Goal: Task Accomplishment & Management: Complete application form

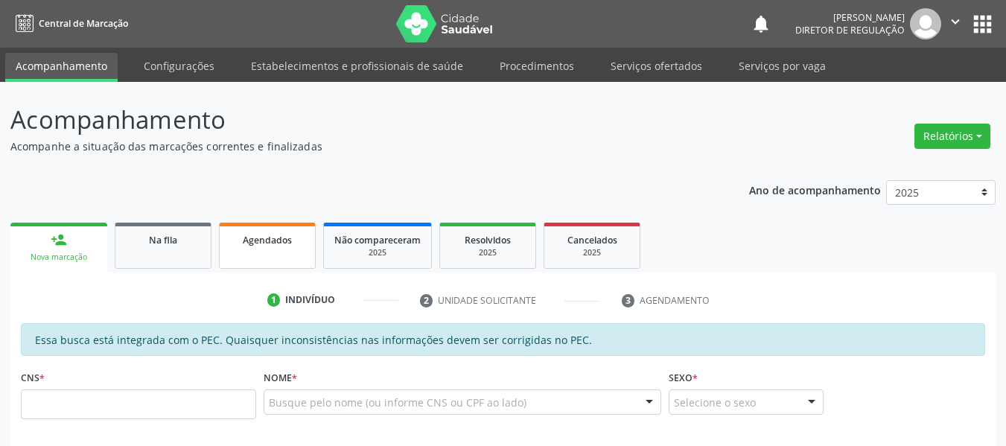
click at [284, 250] on link "Agendados" at bounding box center [267, 246] width 97 height 46
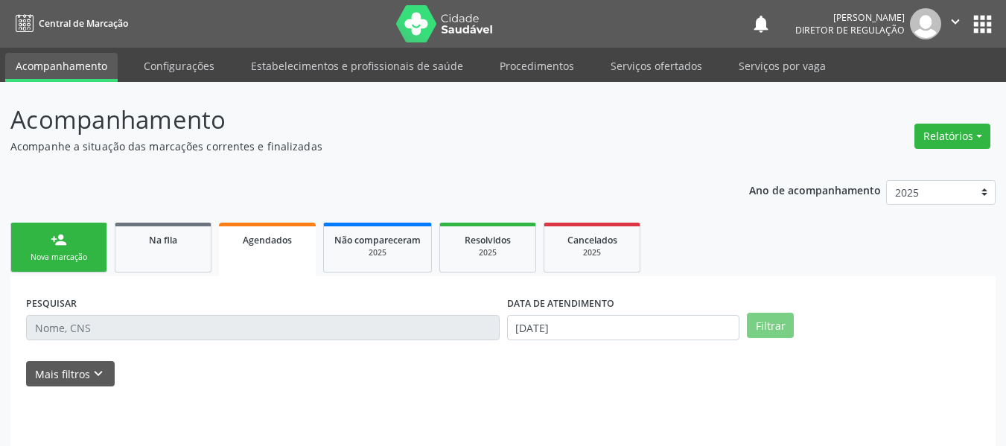
scroll to position [45, 0]
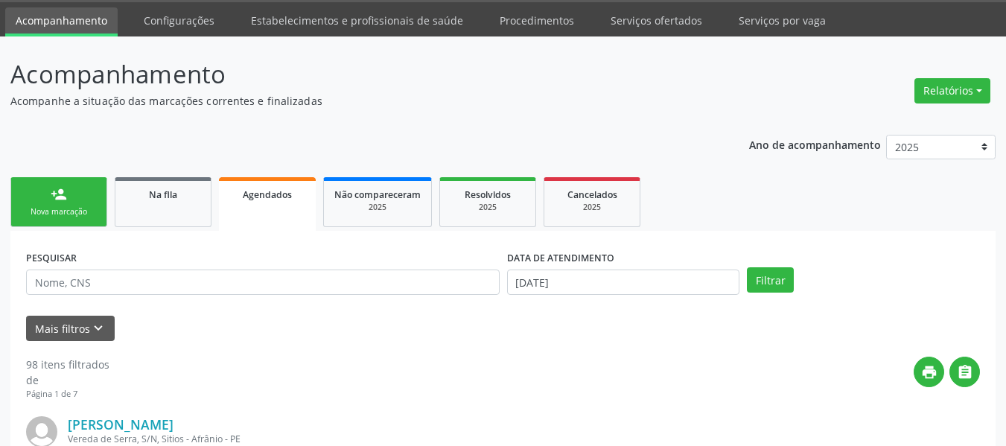
click at [62, 226] on link "person_add Nova marcação" at bounding box center [58, 202] width 97 height 50
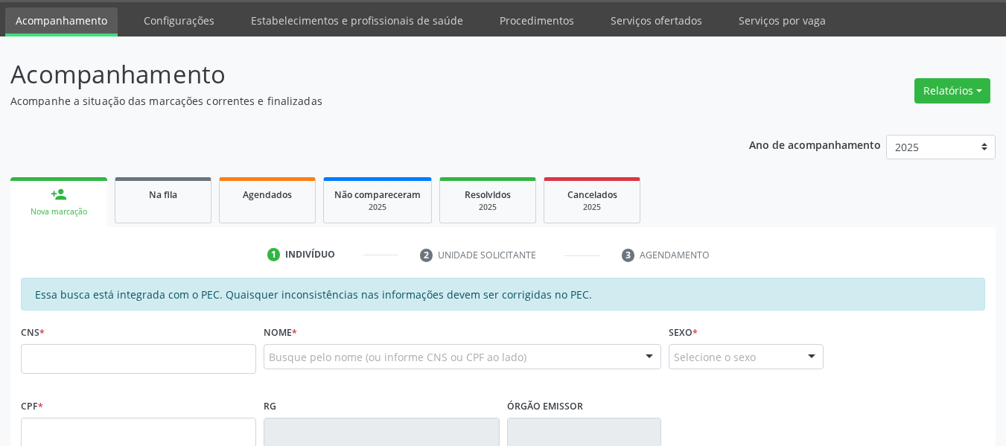
click at [55, 191] on div "person_add" at bounding box center [59, 194] width 16 height 16
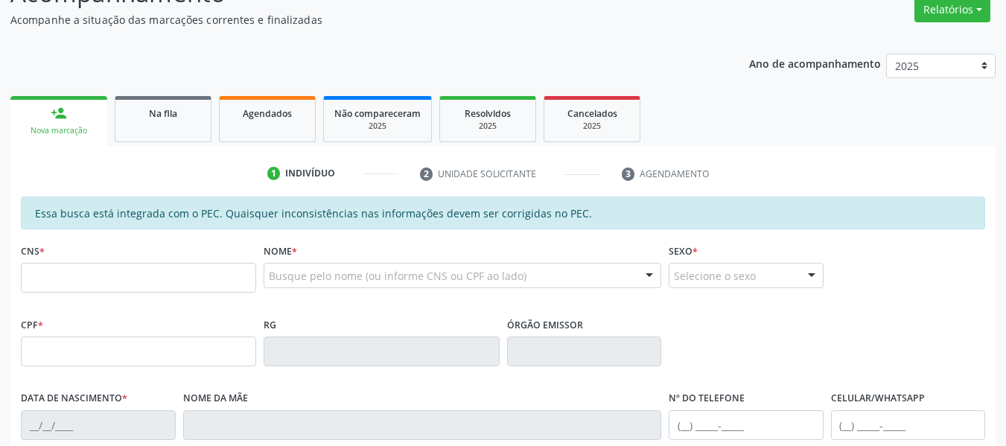
scroll to position [269, 0]
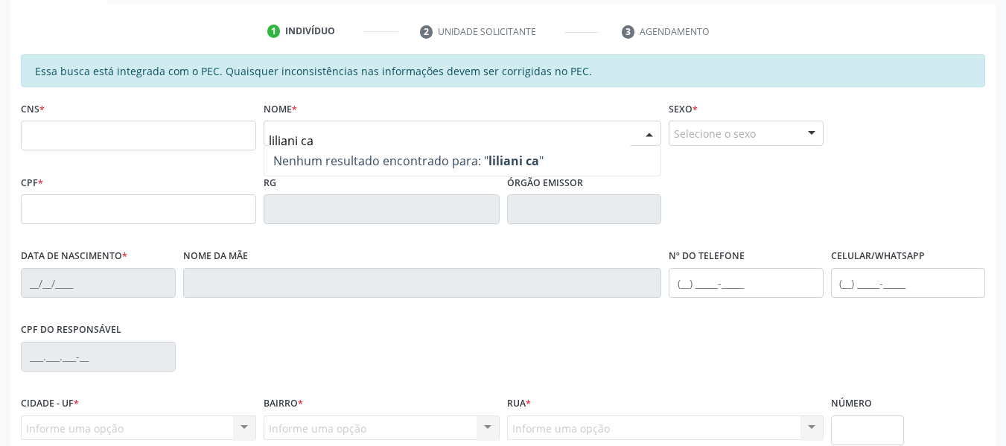
type input "[PERSON_NAME]"
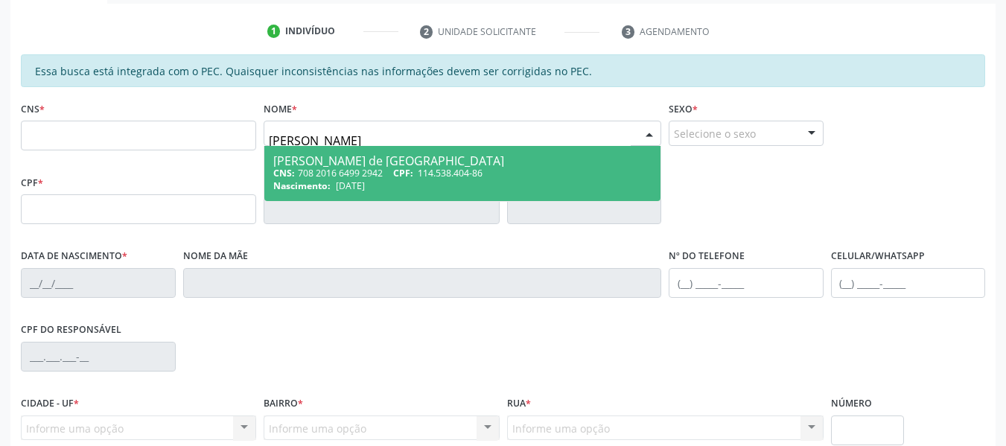
click at [386, 164] on div "[PERSON_NAME] de [GEOGRAPHIC_DATA]" at bounding box center [462, 161] width 378 height 12
type input "708 2016 6499 2942"
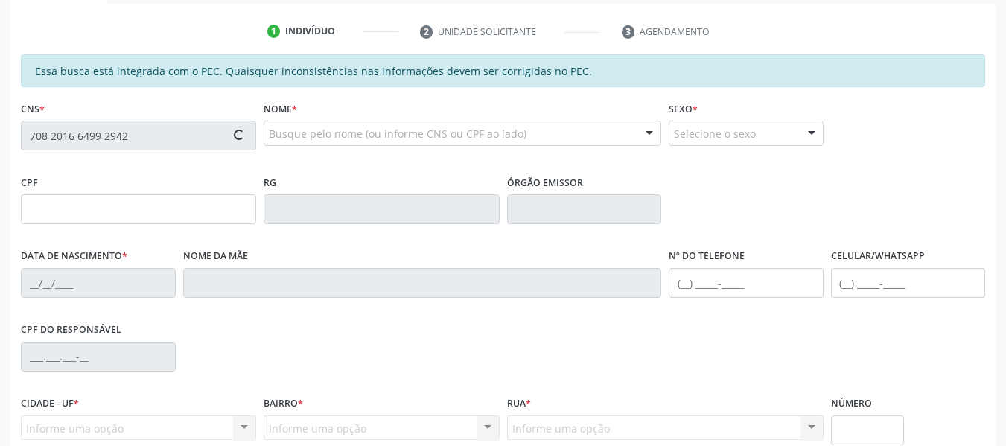
type input "114.538.404-86"
type input "[DATE]"
type input "Sildete Cavalcanti de [GEOGRAPHIC_DATA]"
type input "[PHONE_NUMBER]"
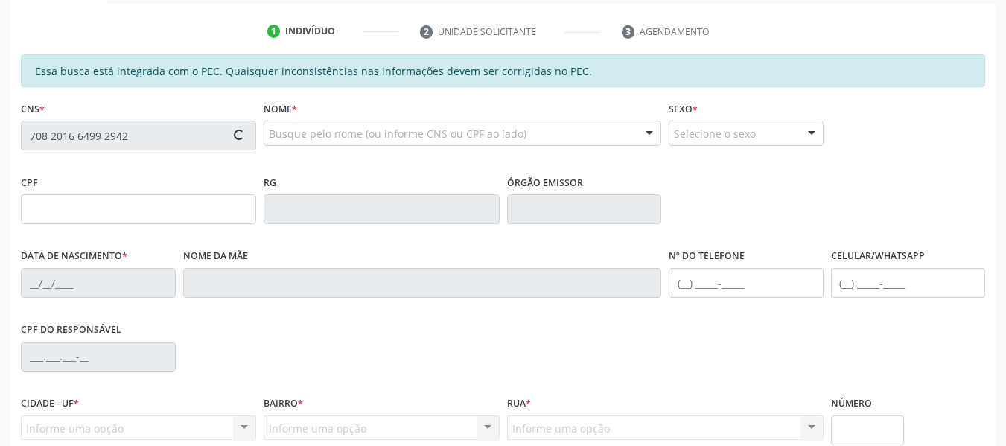
type input "75"
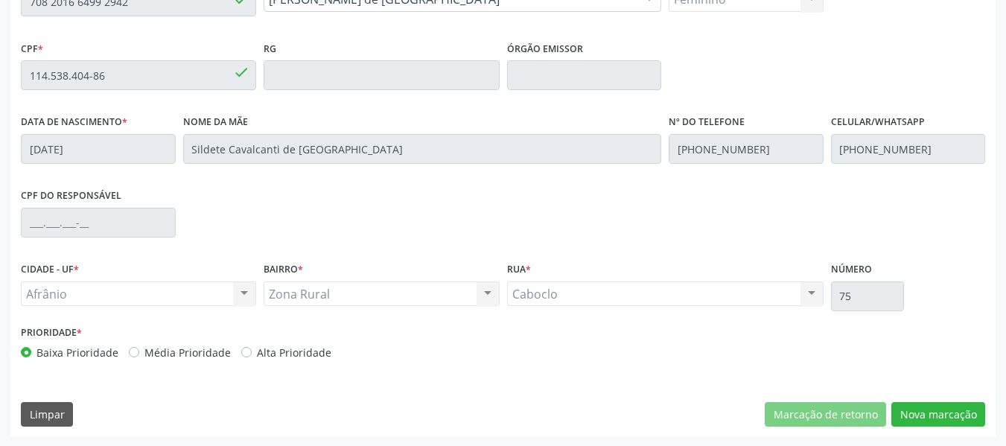
scroll to position [404, 0]
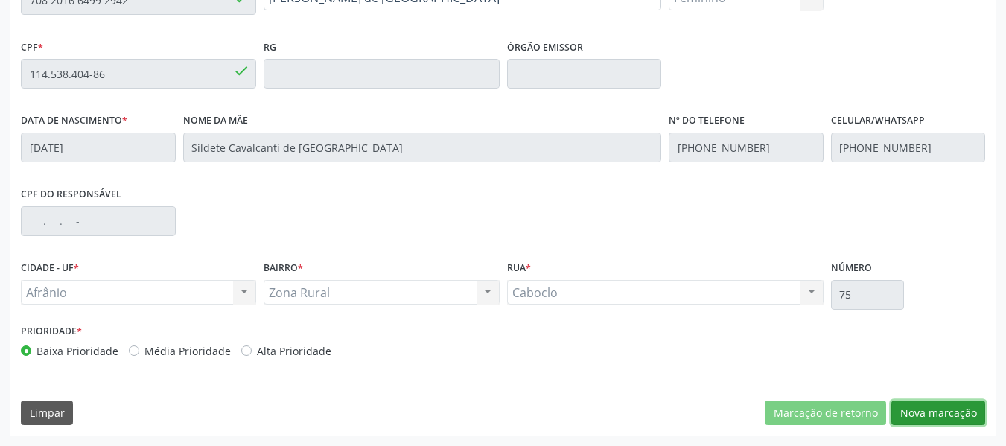
click at [929, 424] on button "Nova marcação" at bounding box center [938, 412] width 94 height 25
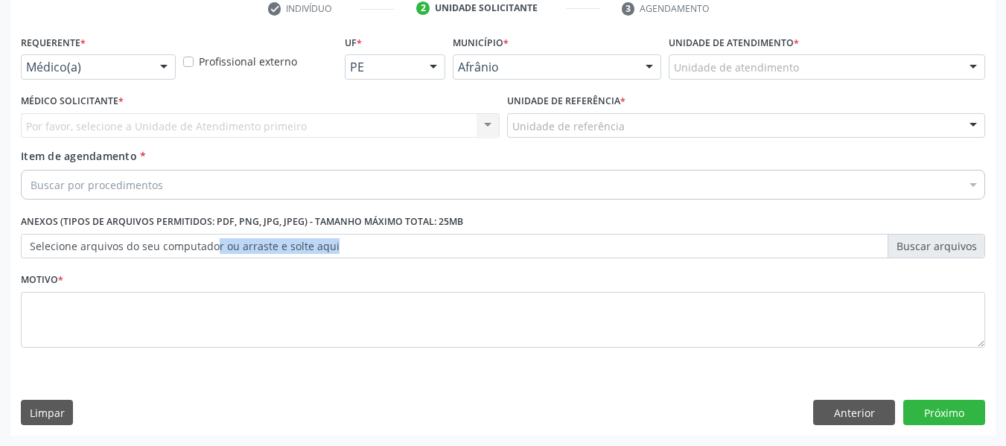
click at [213, 258] on div "Anexos (Tipos de arquivos permitidos: PDF, PNG, JPG, JPEG) - Tamanho máximo tot…" at bounding box center [502, 240] width 971 height 58
click at [227, 241] on label "Selecione arquivos do seu computador ou arraste e solte aqui" at bounding box center [503, 246] width 964 height 25
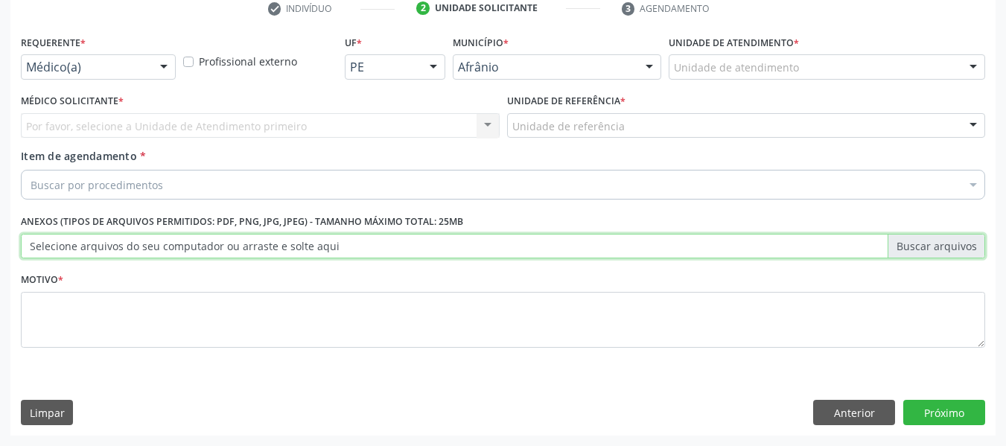
click at [227, 241] on input "Selecione arquivos do seu computador ou arraste e solte aqui" at bounding box center [503, 246] width 964 height 25
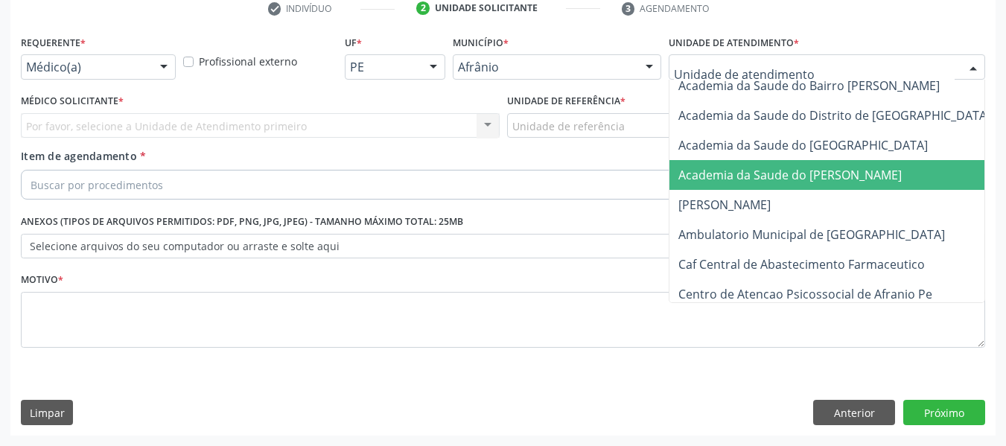
scroll to position [74, 0]
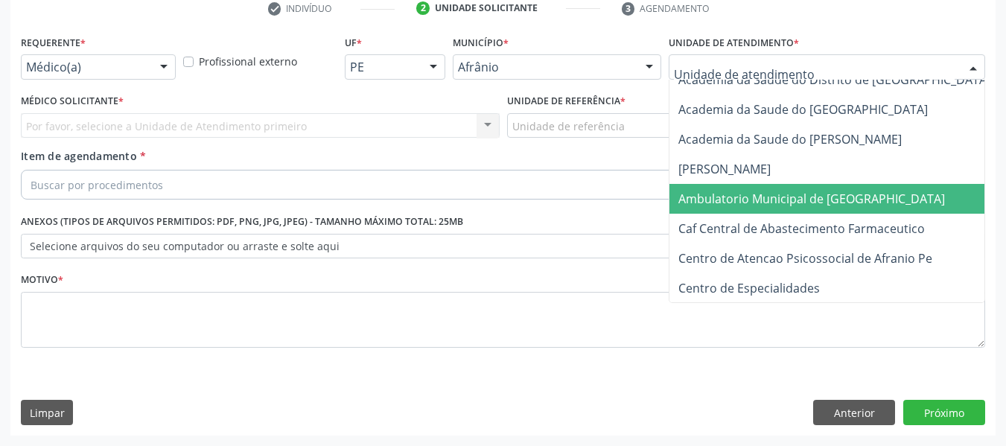
click at [776, 195] on span "Ambulatorio Municipal de [GEOGRAPHIC_DATA]" at bounding box center [811, 199] width 266 height 16
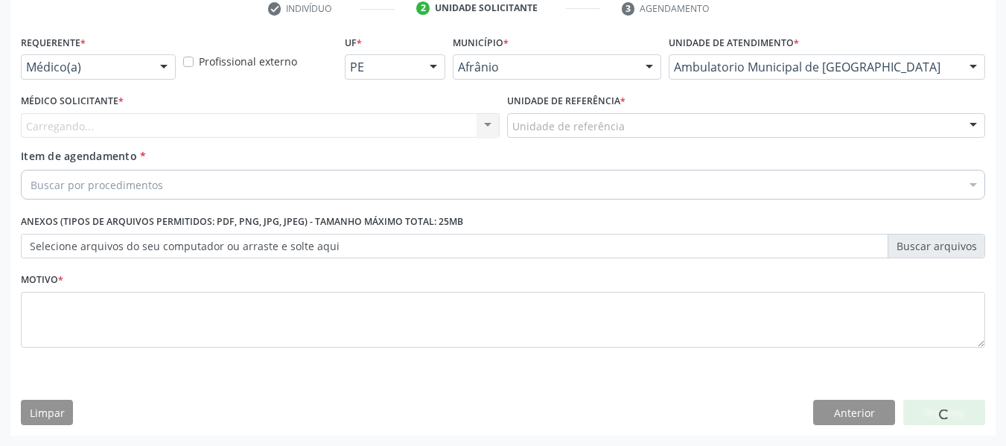
click at [417, 127] on div "Carregando... Nenhum resultado encontrado para: " " Não há nenhuma opção para s…" at bounding box center [260, 125] width 479 height 25
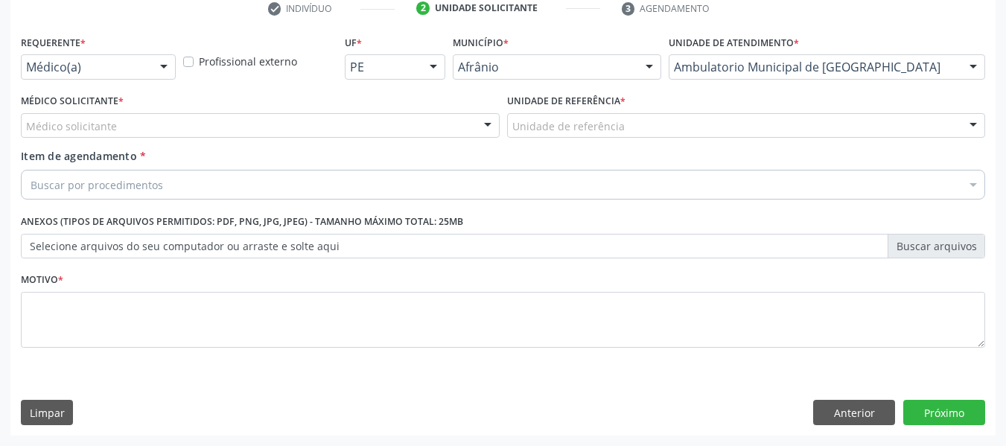
click at [417, 127] on div "Médico solicitante" at bounding box center [260, 125] width 479 height 25
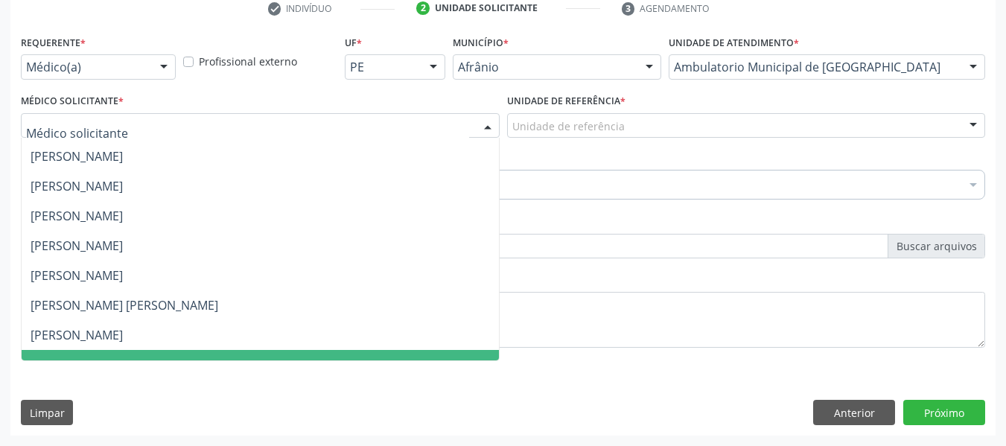
scroll to position [105, 0]
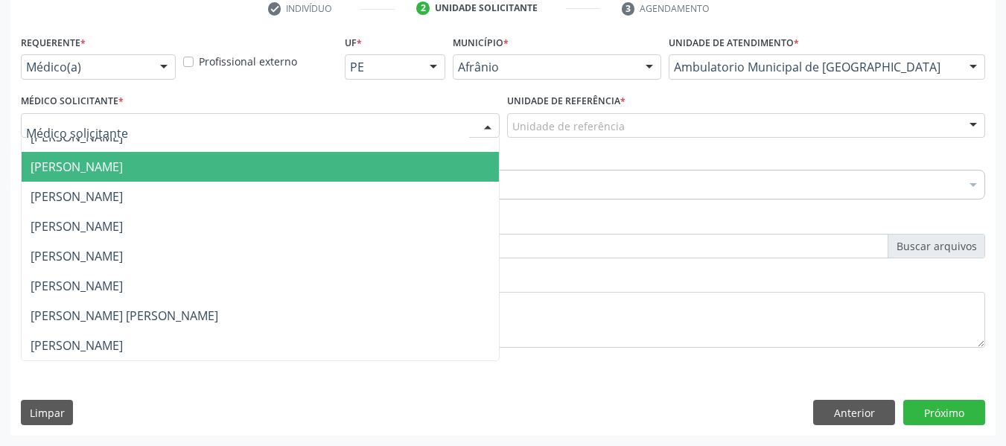
click at [123, 179] on span "[PERSON_NAME]" at bounding box center [260, 167] width 477 height 30
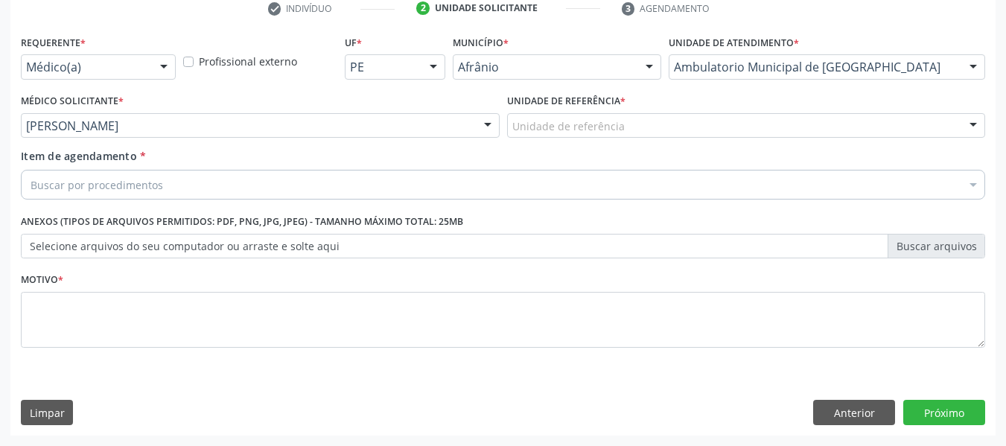
click at [569, 109] on label "Unidade de referência *" at bounding box center [566, 101] width 118 height 23
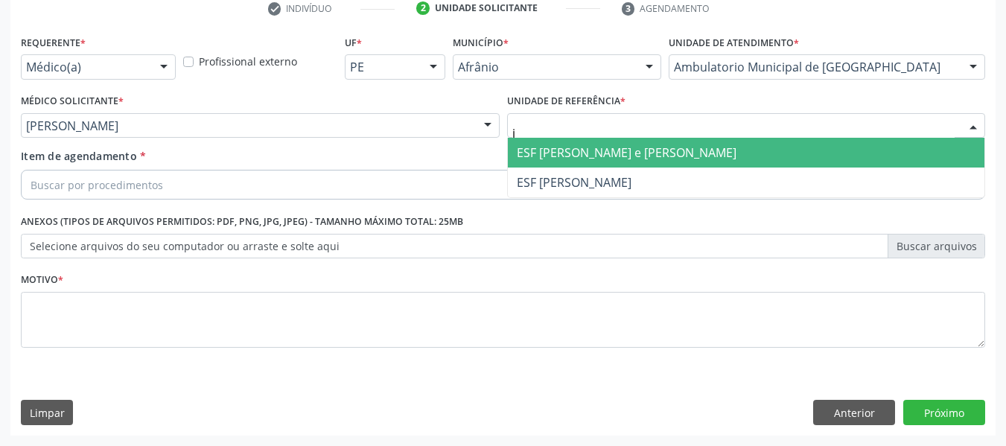
type input "jo"
click at [583, 156] on span "ESF [PERSON_NAME] e [PERSON_NAME]" at bounding box center [627, 152] width 220 height 16
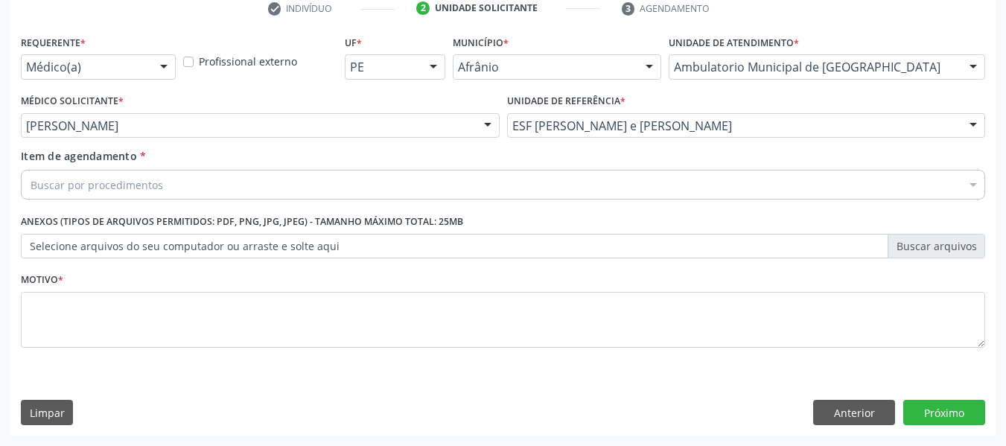
click at [469, 231] on div "Anexos (Tipos de arquivos permitidos: PDF, PNG, JPG, JPEG) - Tamanho máximo tot…" at bounding box center [503, 235] width 964 height 48
click at [438, 182] on div "Buscar por procedimentos" at bounding box center [503, 185] width 964 height 30
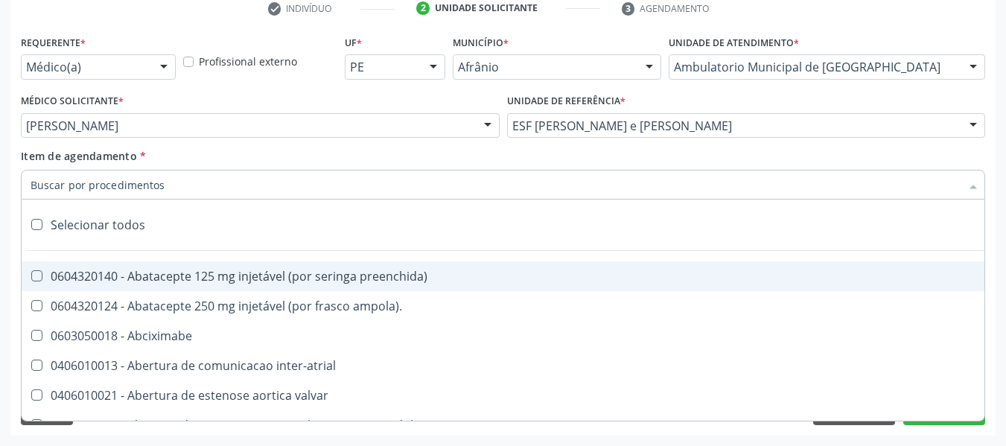
click at [438, 182] on input "Item de agendamento *" at bounding box center [496, 185] width 930 height 30
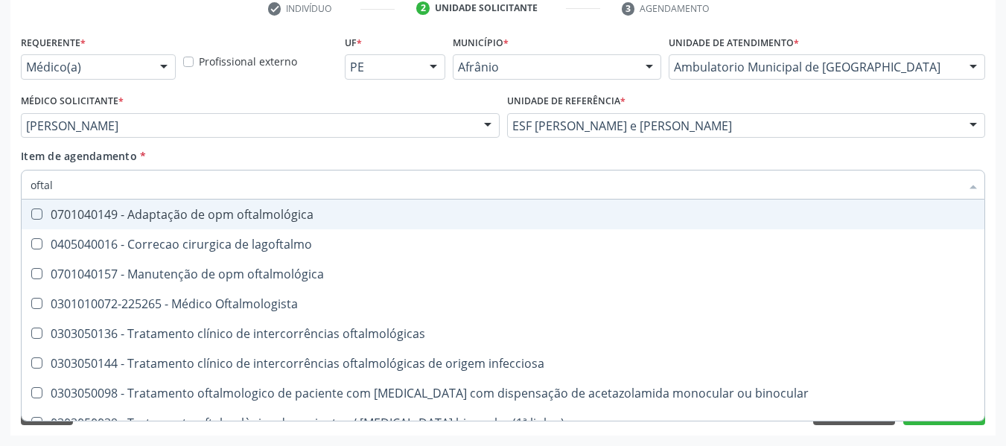
type input "oftalm"
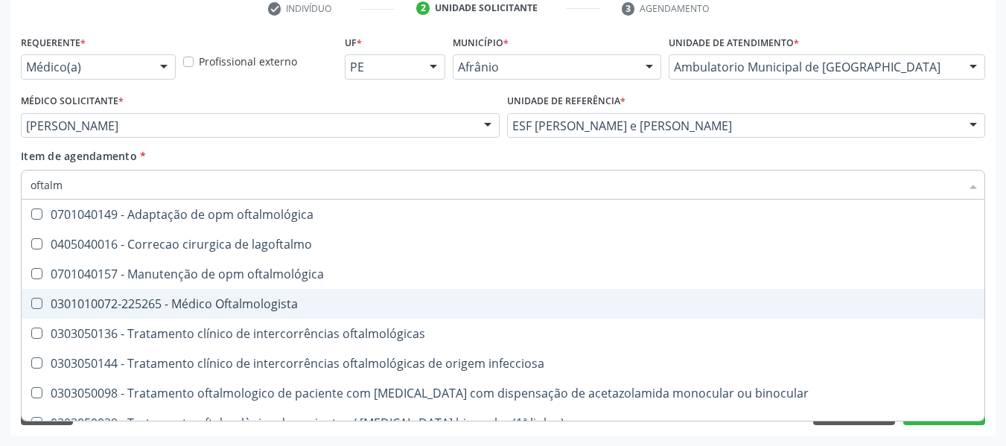
click at [240, 298] on div "0301010072-225265 - Médico Oftalmologista" at bounding box center [503, 304] width 944 height 12
checkbox Oftalmologista "true"
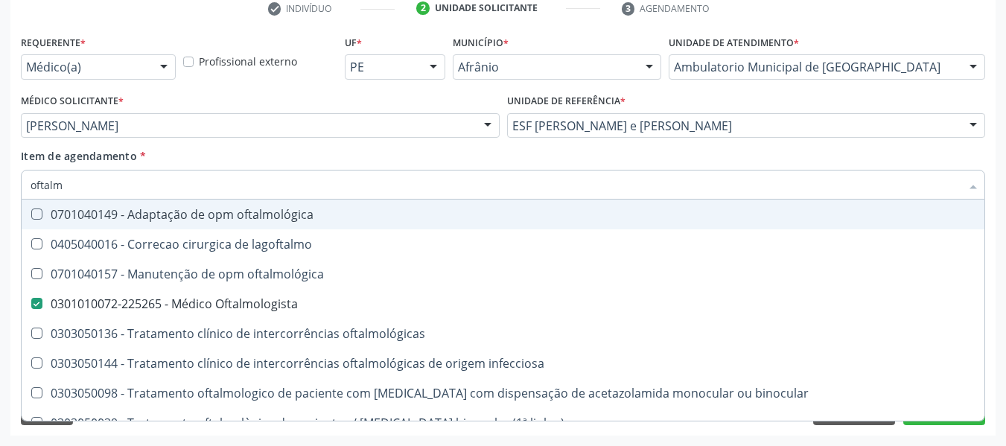
click at [438, 162] on div "Item de agendamento * oftalm Desfazer seleção 0701040149 - Adaptação de opm oft…" at bounding box center [503, 171] width 964 height 47
checkbox lagoftalmo "true"
checkbox Oftalmologista "false"
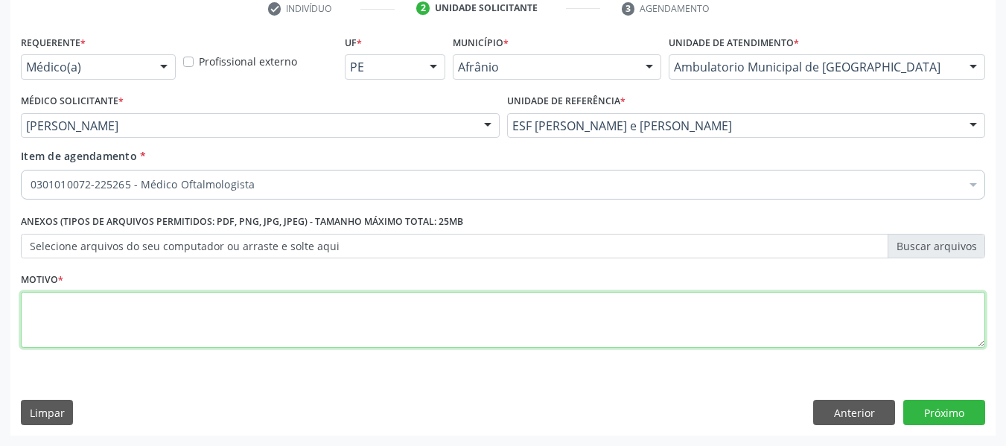
click at [187, 310] on textarea at bounding box center [503, 320] width 964 height 57
type textarea "av"
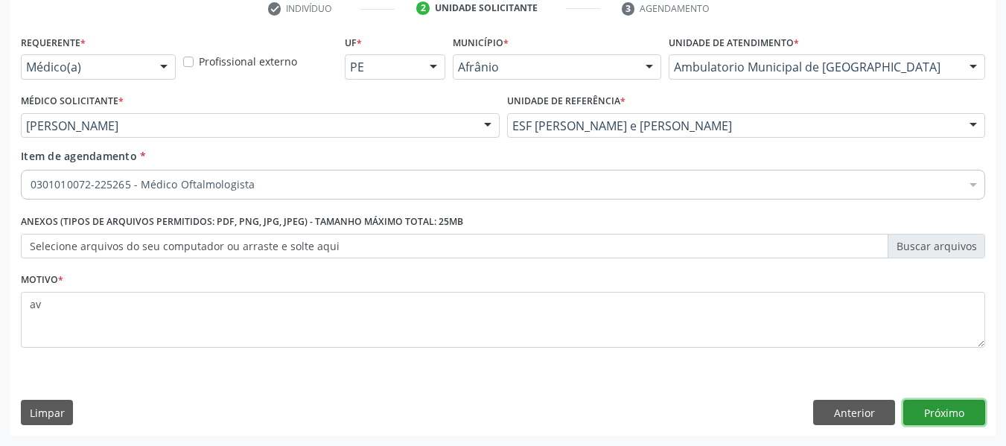
click at [929, 411] on button "Próximo" at bounding box center [944, 412] width 82 height 25
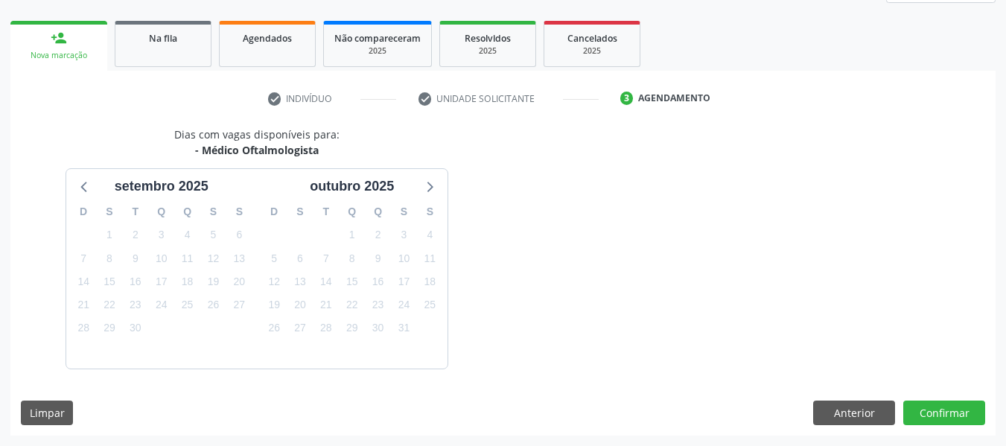
scroll to position [246, 0]
